Goal: Transaction & Acquisition: Purchase product/service

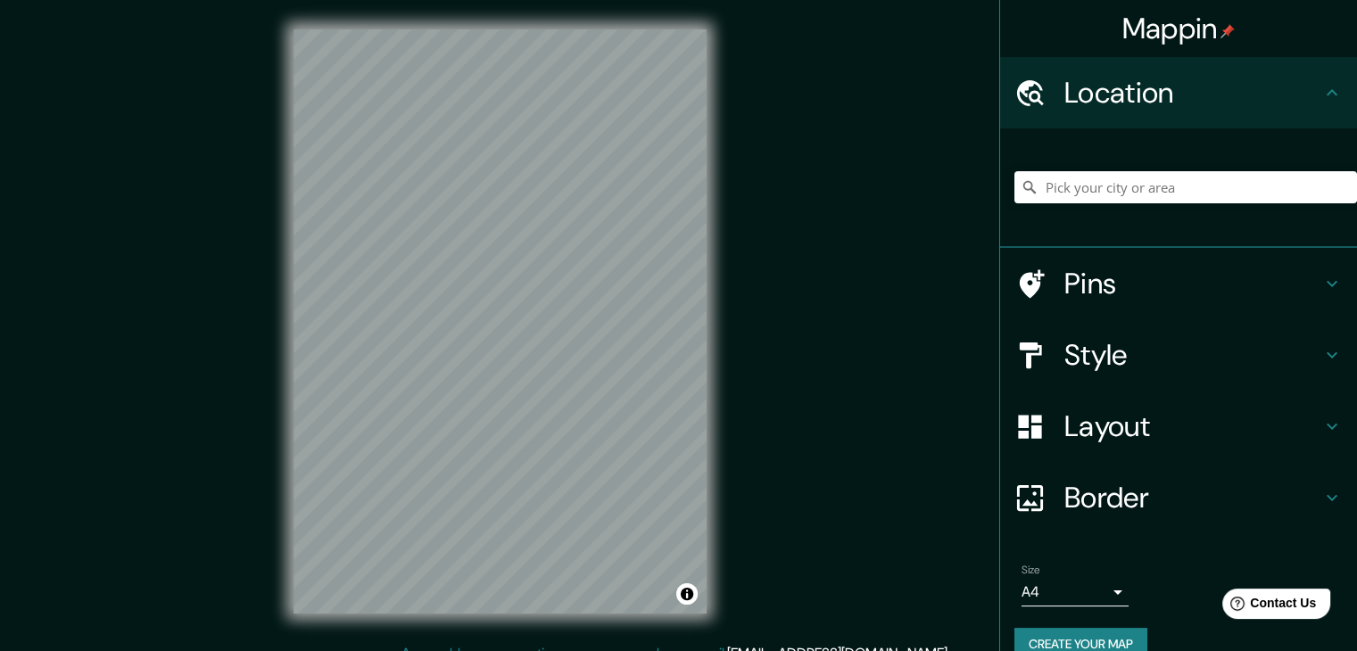
click at [1121, 347] on h4 "Style" at bounding box center [1192, 355] width 257 height 36
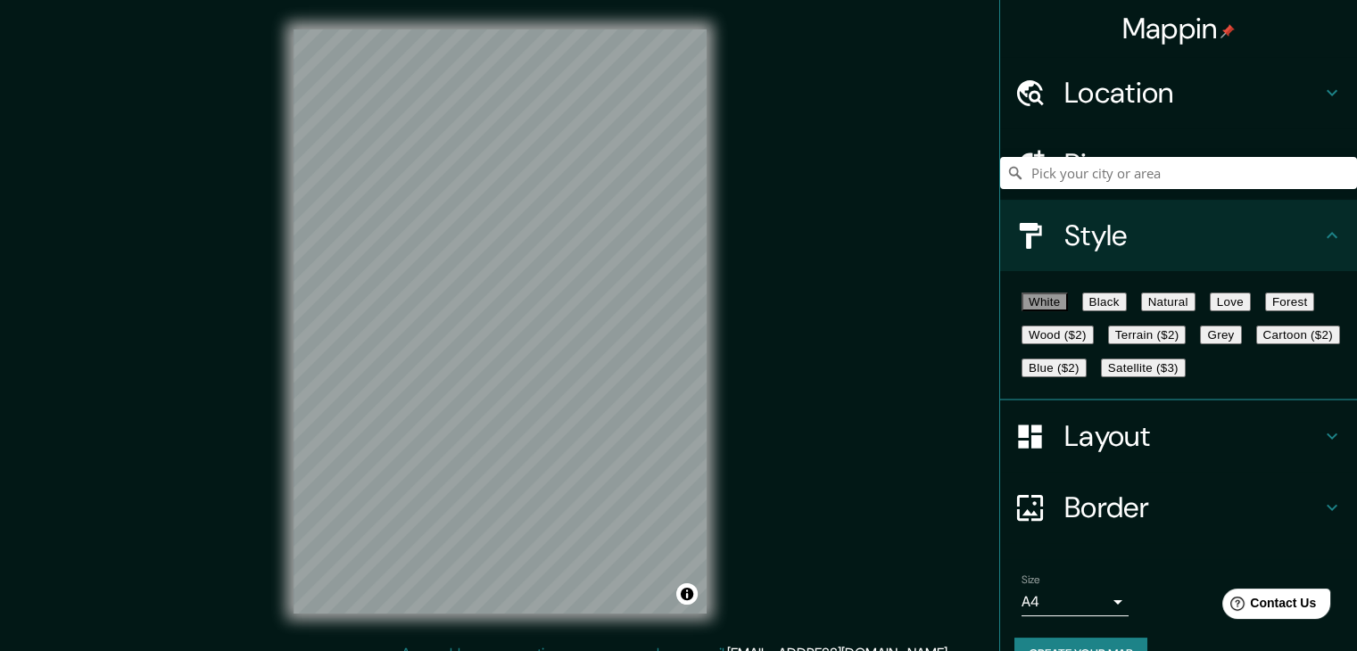
click at [1122, 311] on button "Black" at bounding box center [1104, 302] width 45 height 19
click at [1196, 311] on button "Natural" at bounding box center [1168, 302] width 54 height 19
click at [1251, 311] on button "Love" at bounding box center [1230, 302] width 41 height 19
click at [1265, 311] on button "Forest" at bounding box center [1290, 302] width 50 height 19
click at [1196, 310] on button "Natural" at bounding box center [1168, 302] width 54 height 19
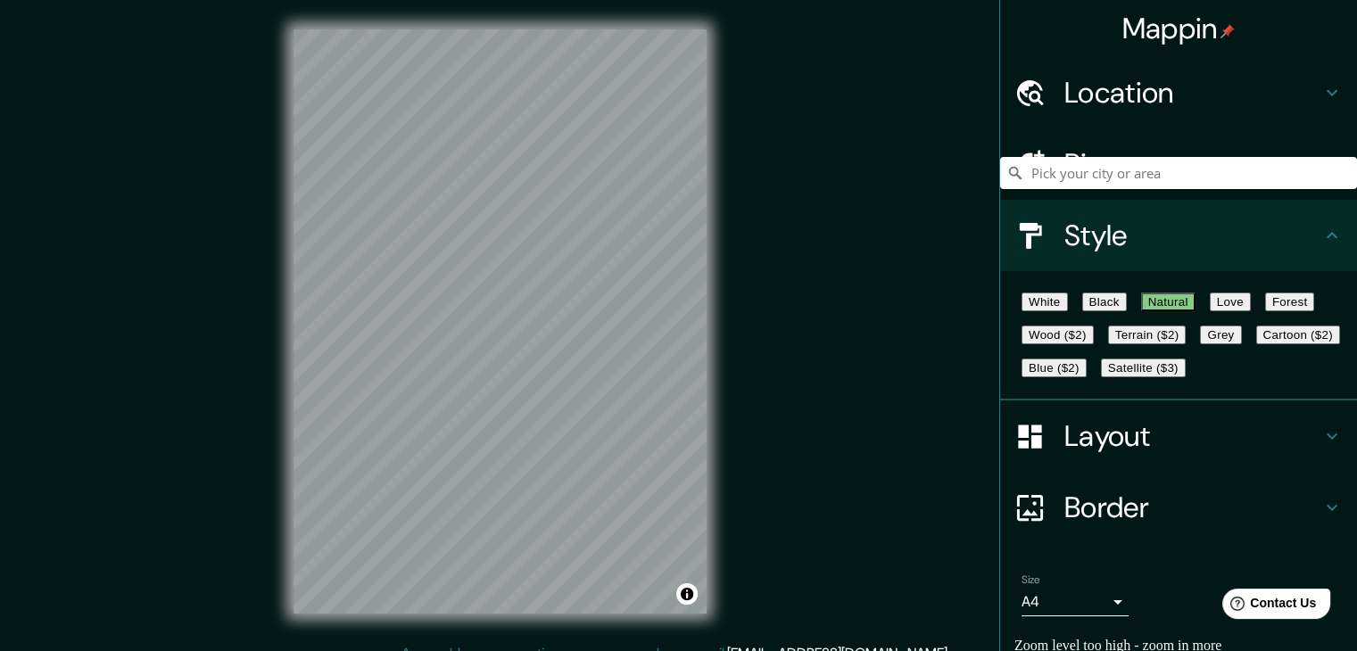
click at [1139, 84] on h4 "Location" at bounding box center [1192, 93] width 257 height 36
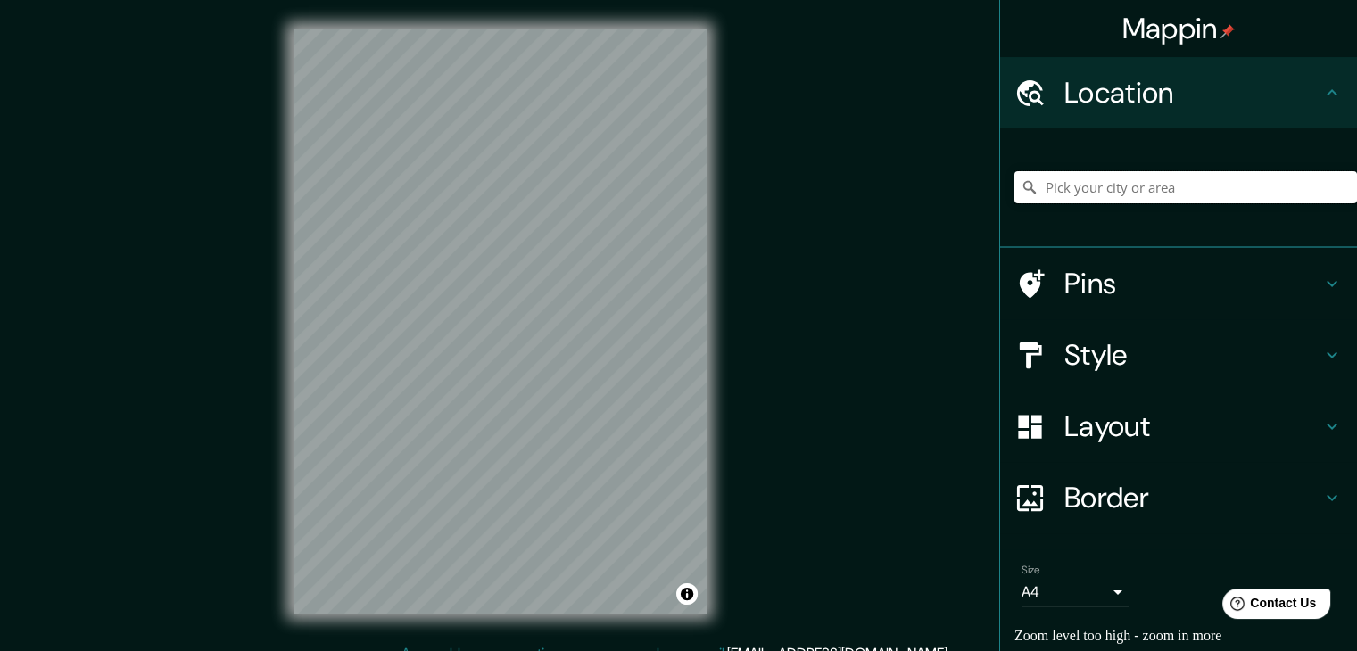
click at [1122, 191] on input "Pick your city or area" at bounding box center [1185, 187] width 343 height 32
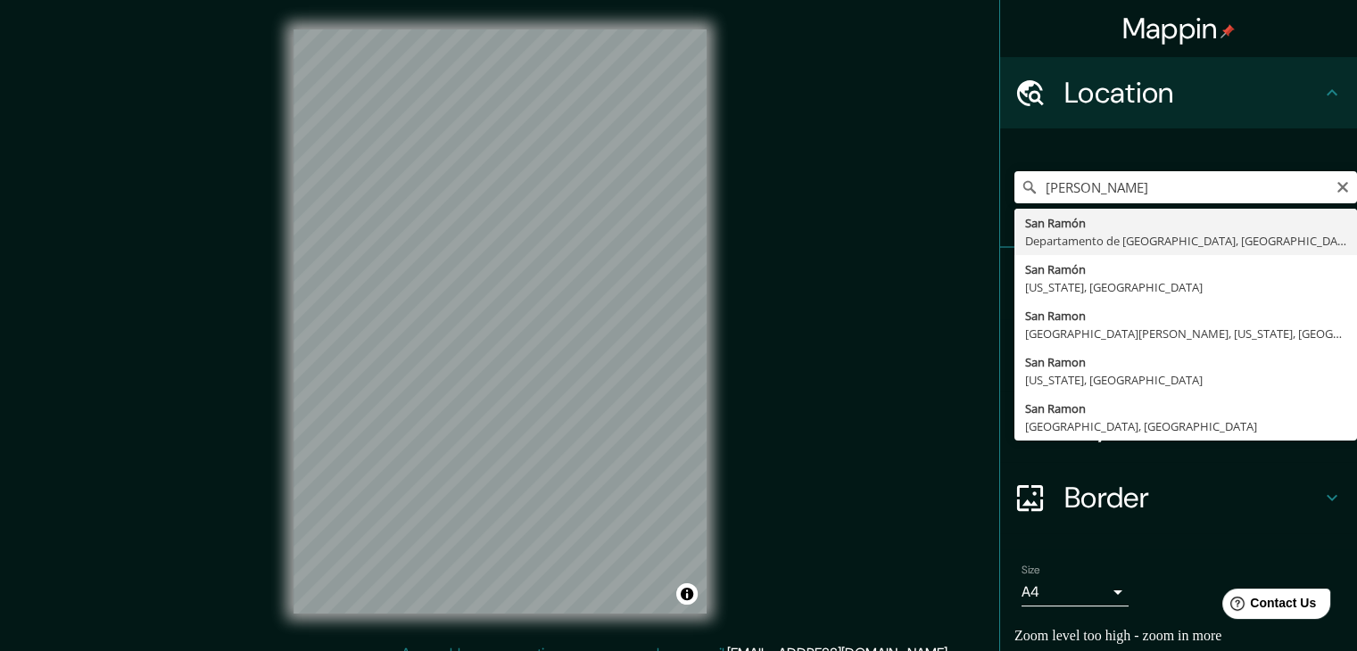
type input "San Ramón, Departamento de Junín, Perú"
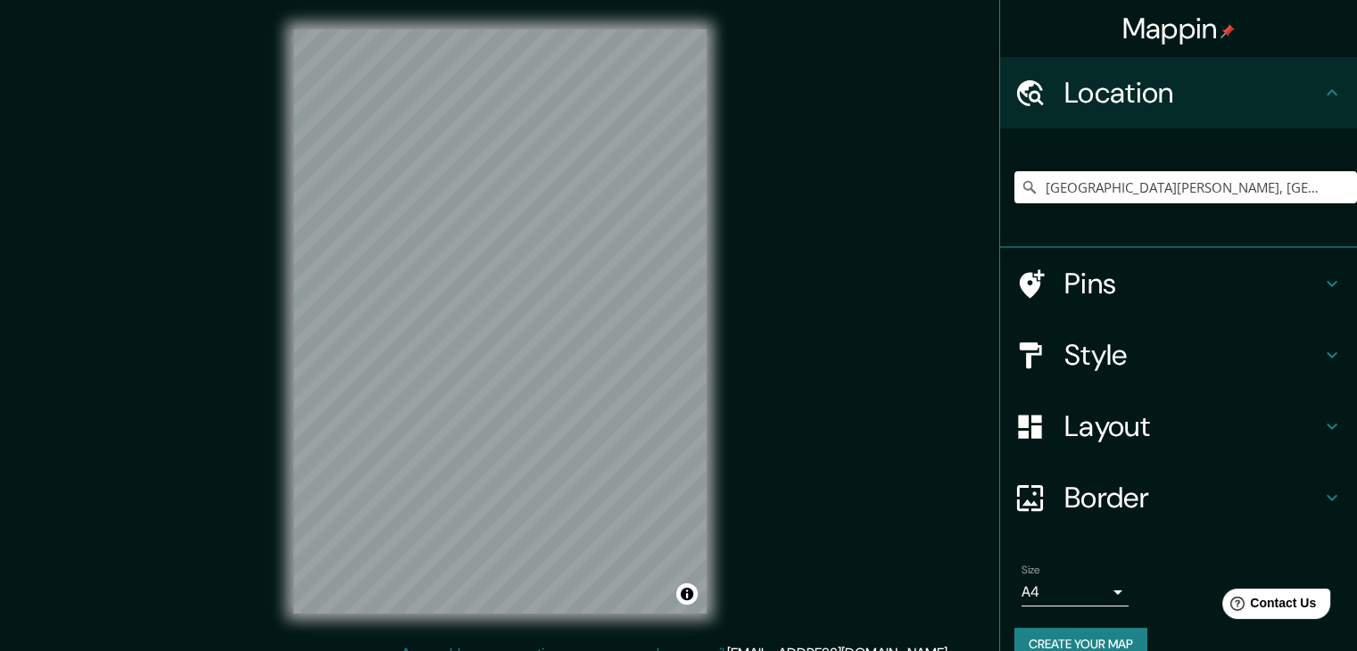
click at [1125, 288] on h4 "Pins" at bounding box center [1192, 284] width 257 height 36
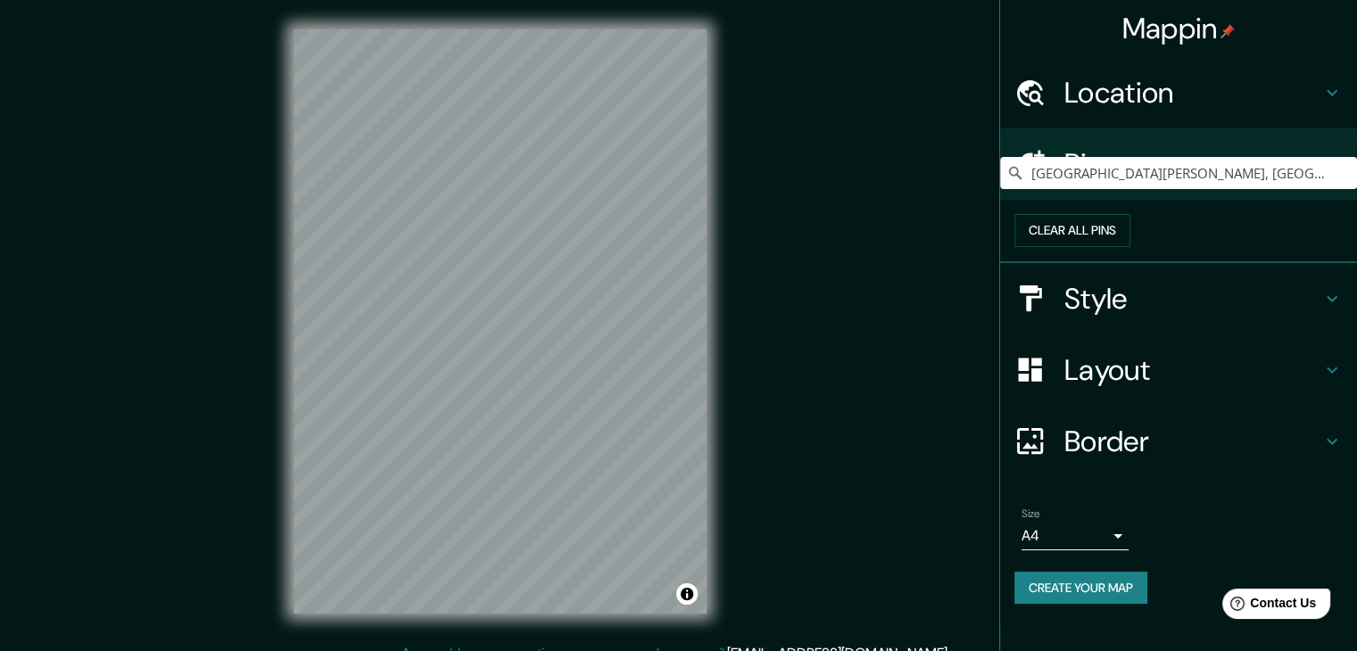
click at [1160, 317] on h4 "Style" at bounding box center [1192, 299] width 257 height 36
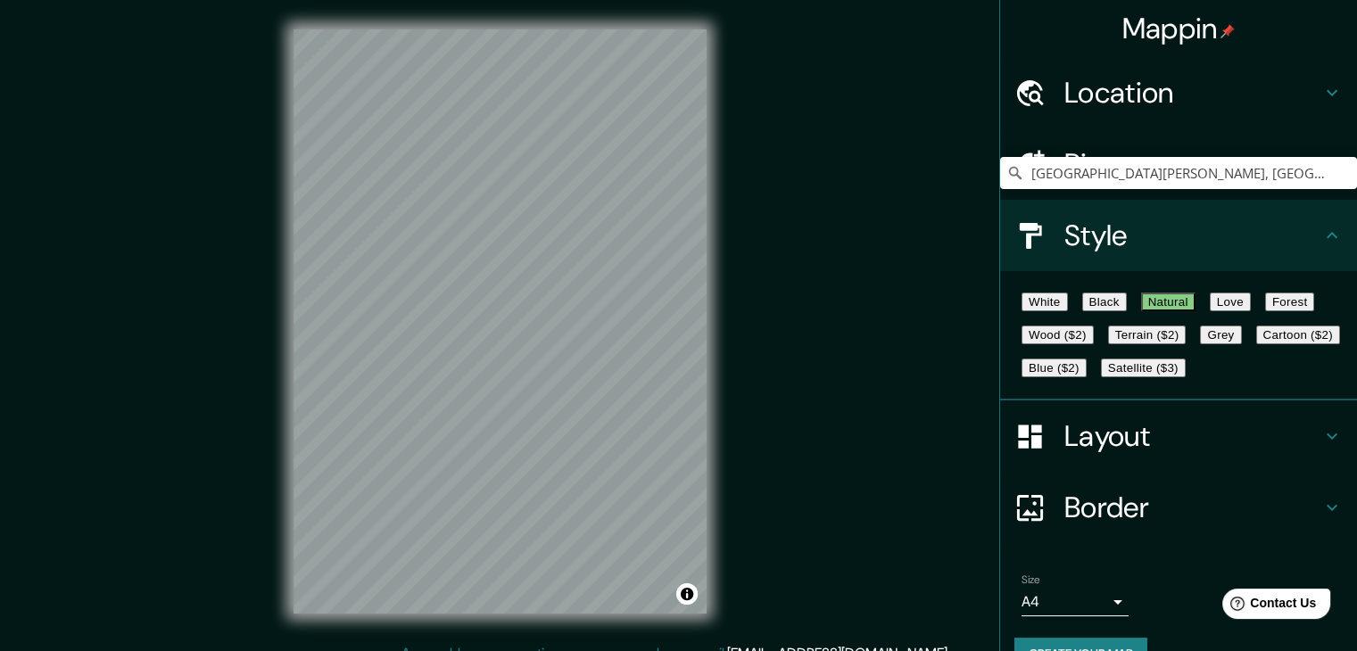
click at [1265, 311] on button "Forest" at bounding box center [1290, 302] width 50 height 19
click at [1094, 344] on button "Wood ($2)" at bounding box center [1058, 335] width 72 height 19
click at [1187, 344] on button "Terrain ($2)" at bounding box center [1147, 335] width 79 height 19
click at [1094, 344] on button "Wood ($2)" at bounding box center [1058, 335] width 72 height 19
click at [1101, 377] on button "Satellite ($3)" at bounding box center [1143, 368] width 85 height 19
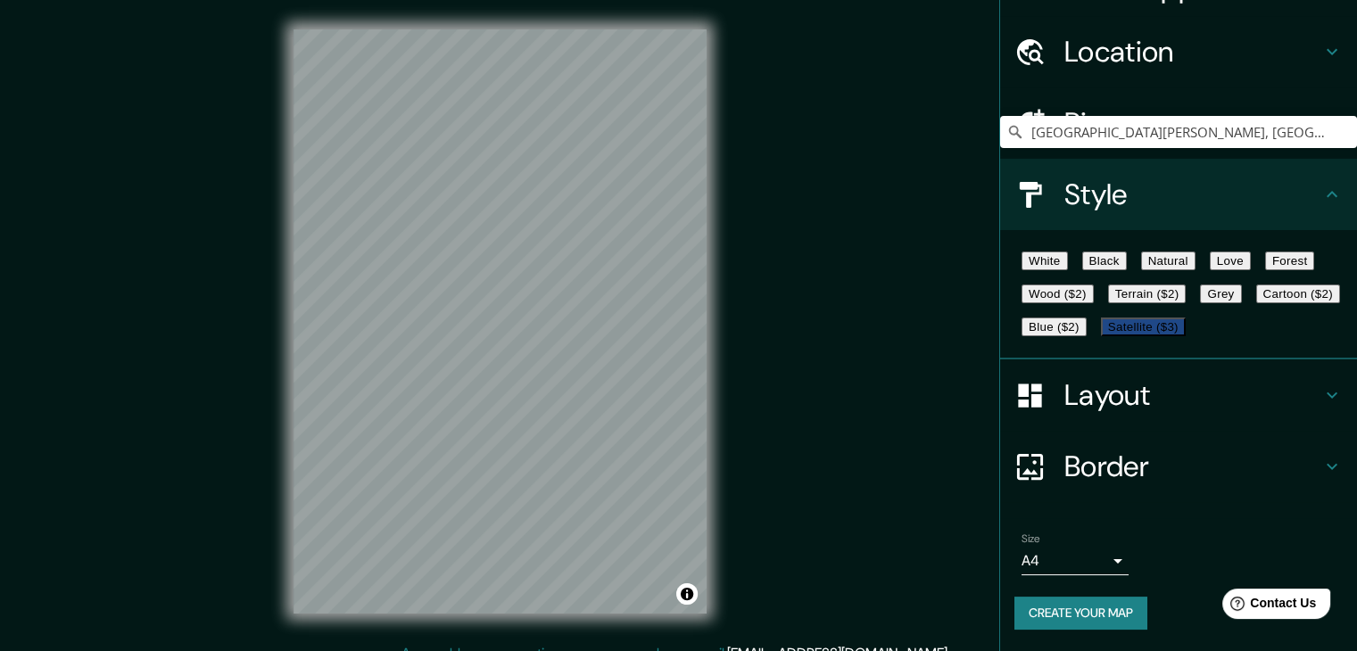
scroll to position [96, 0]
click at [1095, 592] on body "Mappin Location San Ramón, Departamento de Junín, Perú Pins Style White Black N…" at bounding box center [678, 325] width 1357 height 651
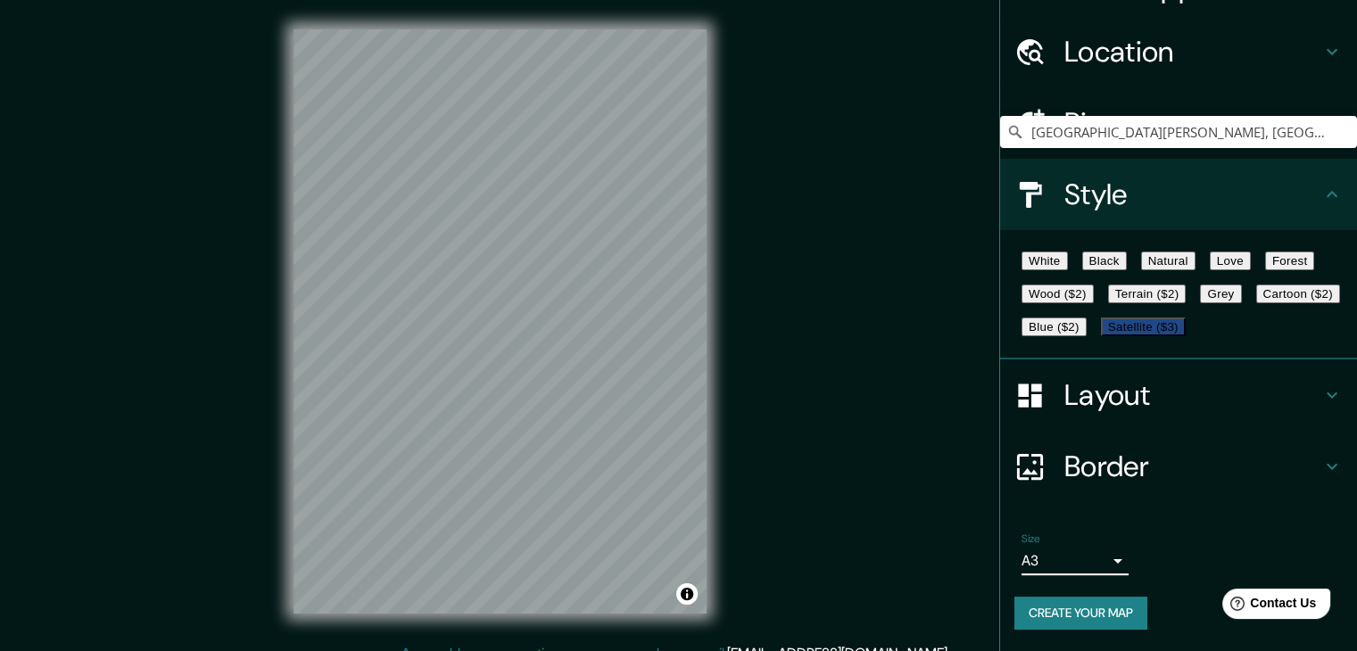
click at [1138, 484] on h4 "Border" at bounding box center [1192, 467] width 257 height 36
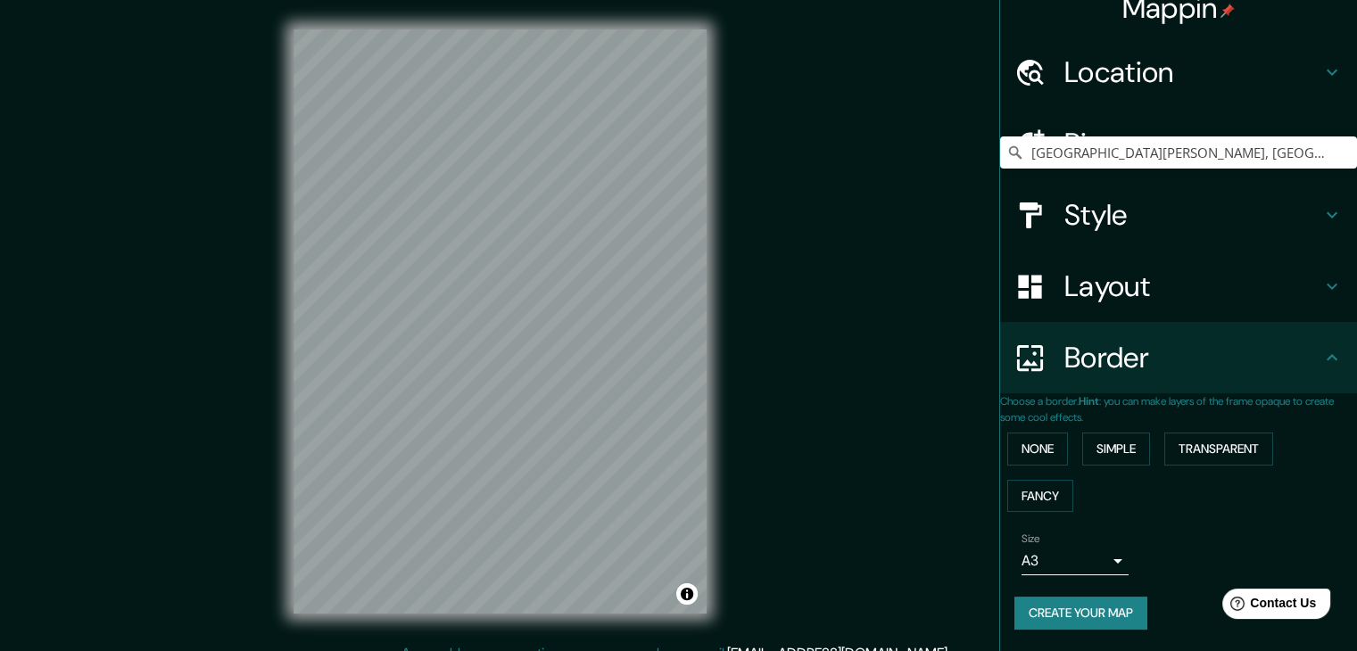
scroll to position [37, 0]
click at [1149, 268] on h4 "Layout" at bounding box center [1192, 286] width 257 height 36
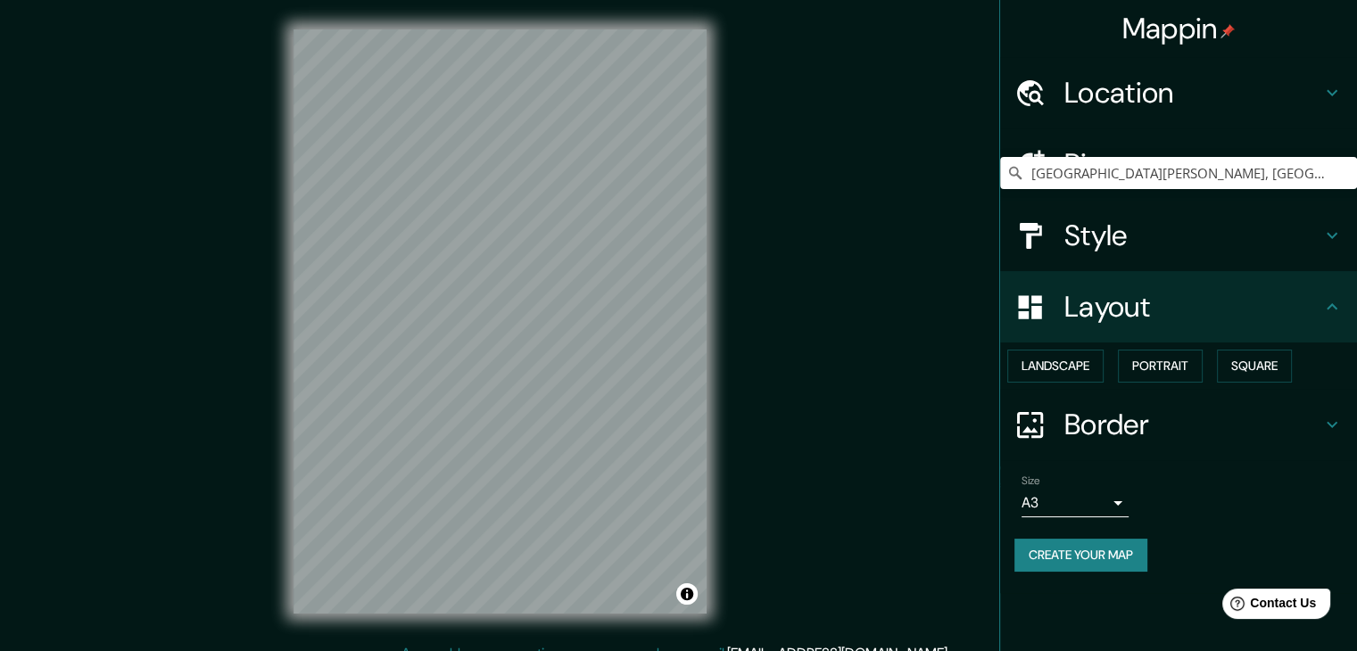
scroll to position [0, 0]
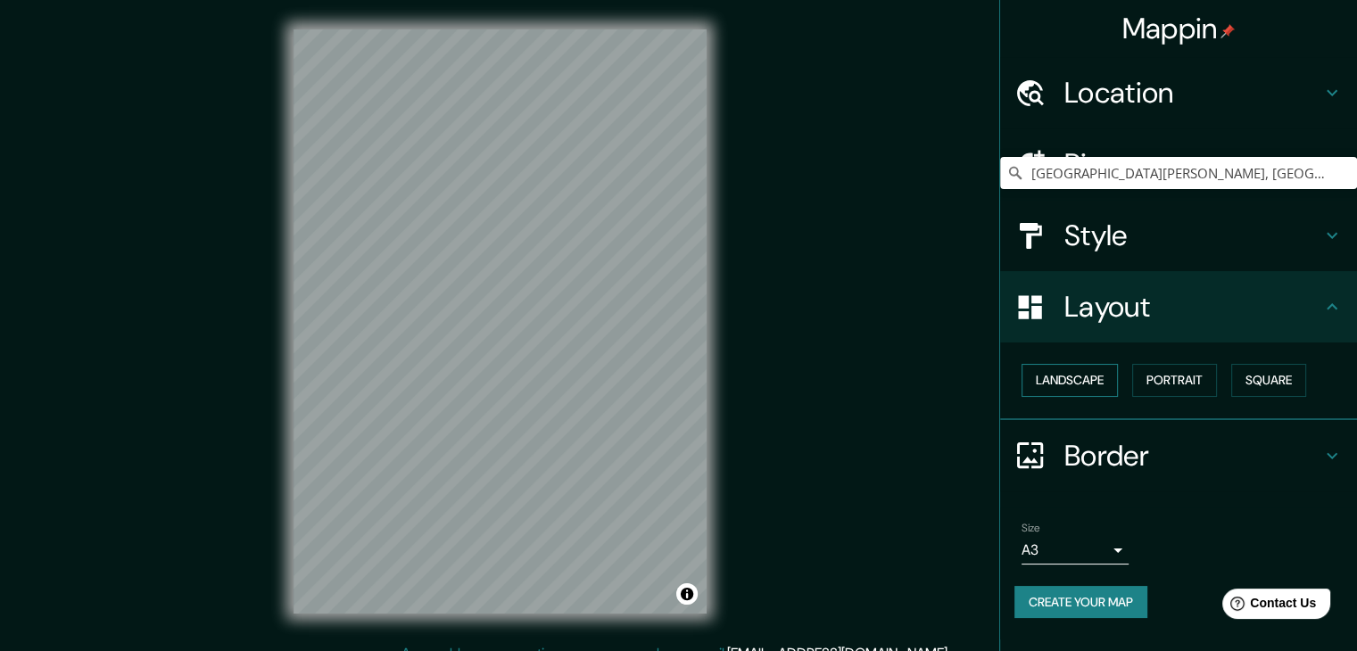
click at [1076, 385] on button "Landscape" at bounding box center [1070, 380] width 96 height 33
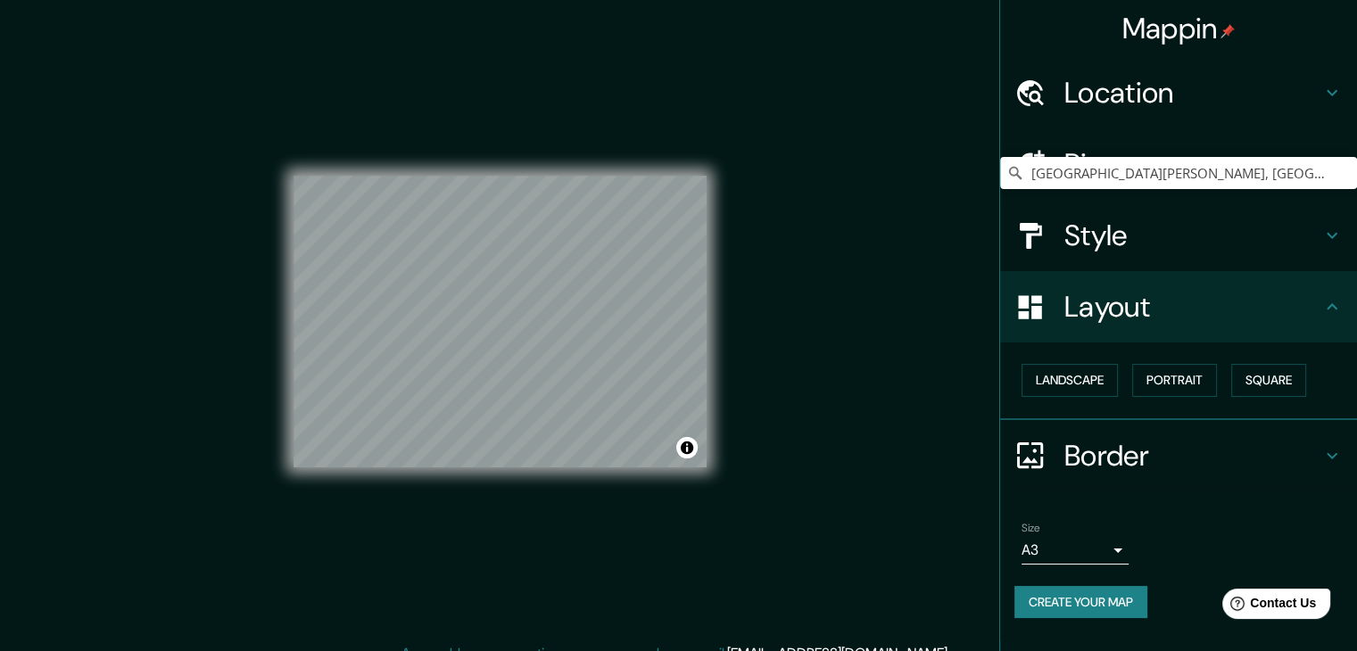
click at [849, 393] on div "Mappin Location San Ramón, Departamento de Junín, Perú Pins Style Layout Landsc…" at bounding box center [678, 336] width 1357 height 672
click at [1110, 601] on button "Create your map" at bounding box center [1080, 602] width 133 height 33
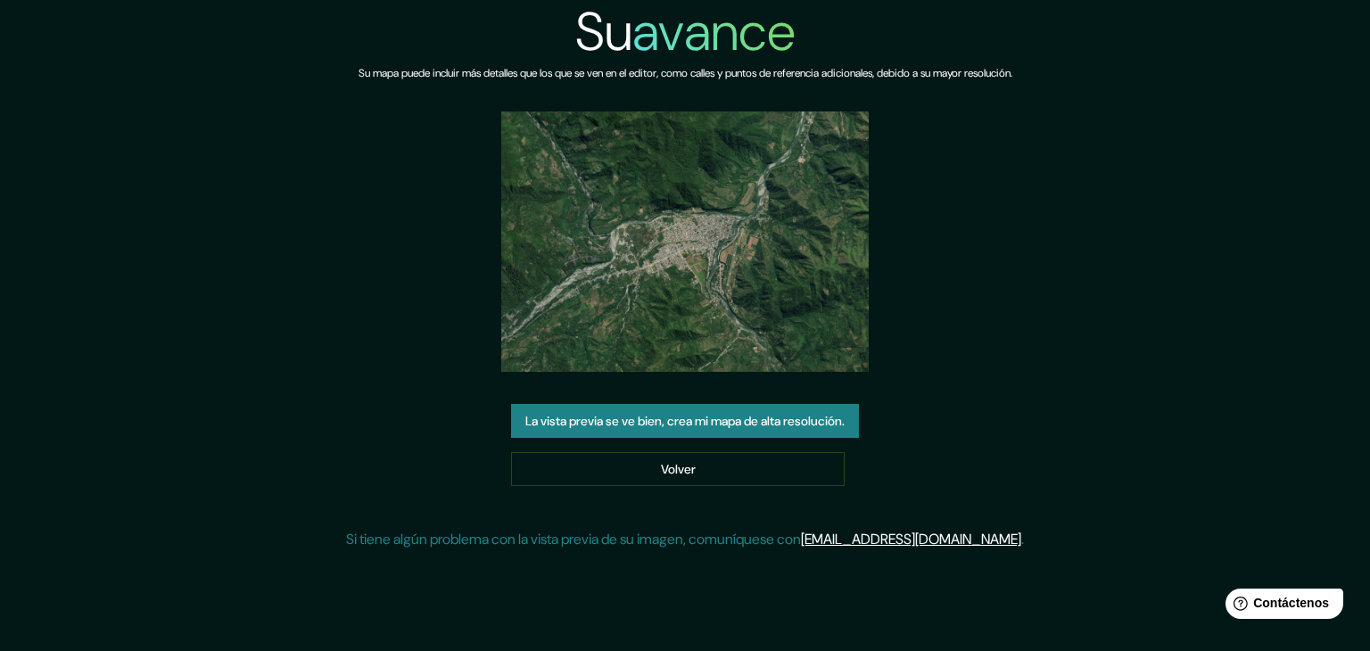
click at [1024, 272] on div "Su avance Su mapa puede incluir más detalles que los que se ven en el editor, c…" at bounding box center [685, 282] width 678 height 565
click at [751, 229] on img at bounding box center [685, 242] width 368 height 261
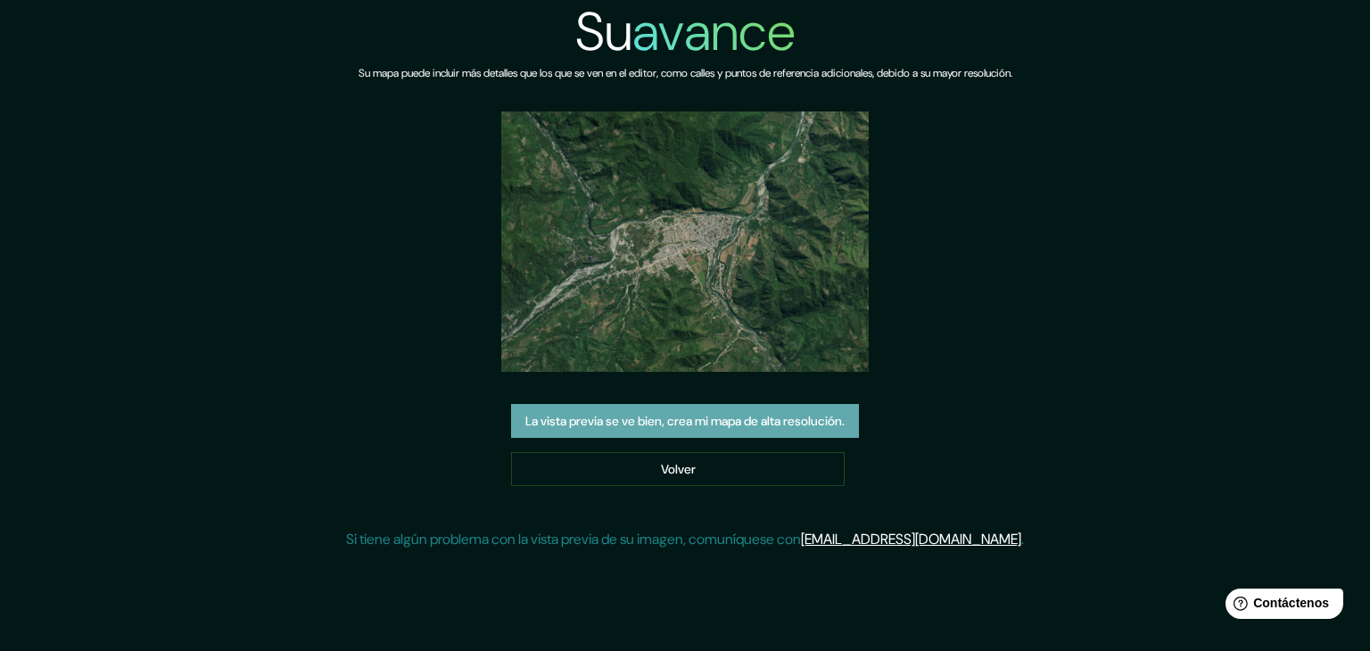
click at [697, 426] on font "La vista previa se ve bien, crea mi mapa de alta resolución." at bounding box center [685, 421] width 319 height 16
